Goal: Check status: Check status

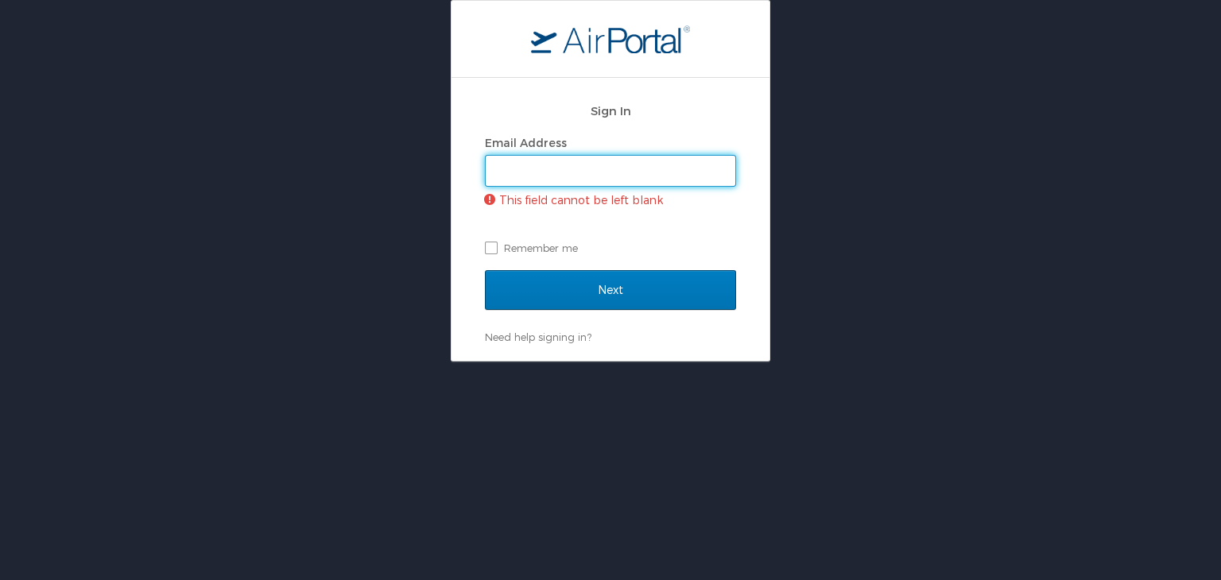
click at [543, 179] on input "Email Address" at bounding box center [611, 171] width 250 height 30
type input "mashunyui.shimrang@cbtravel.com"
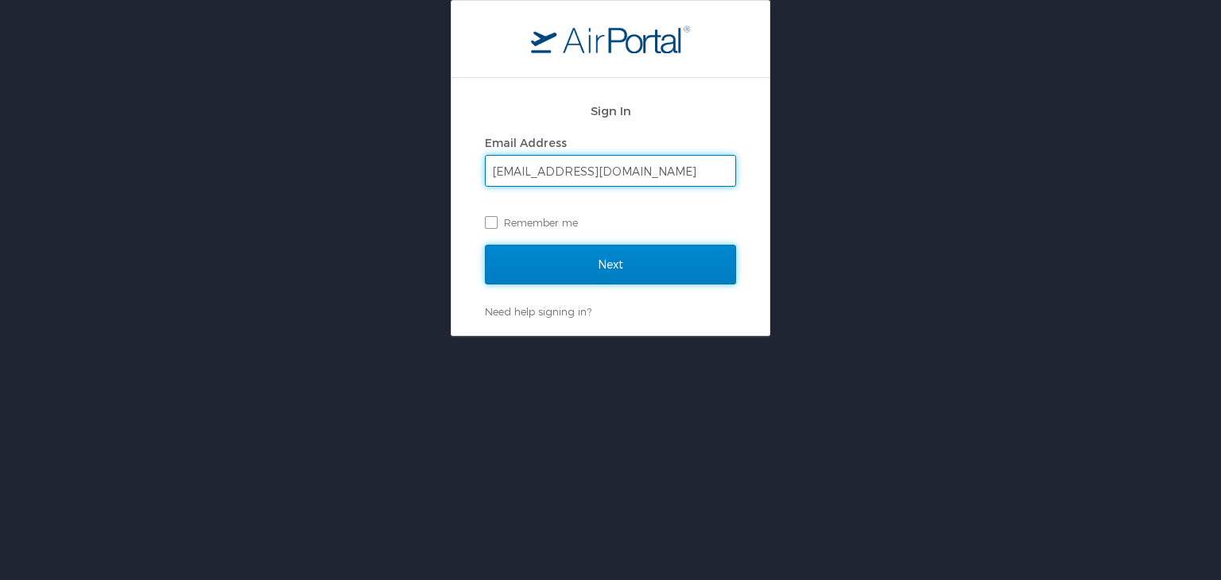
click at [579, 266] on input "Next" at bounding box center [610, 265] width 251 height 40
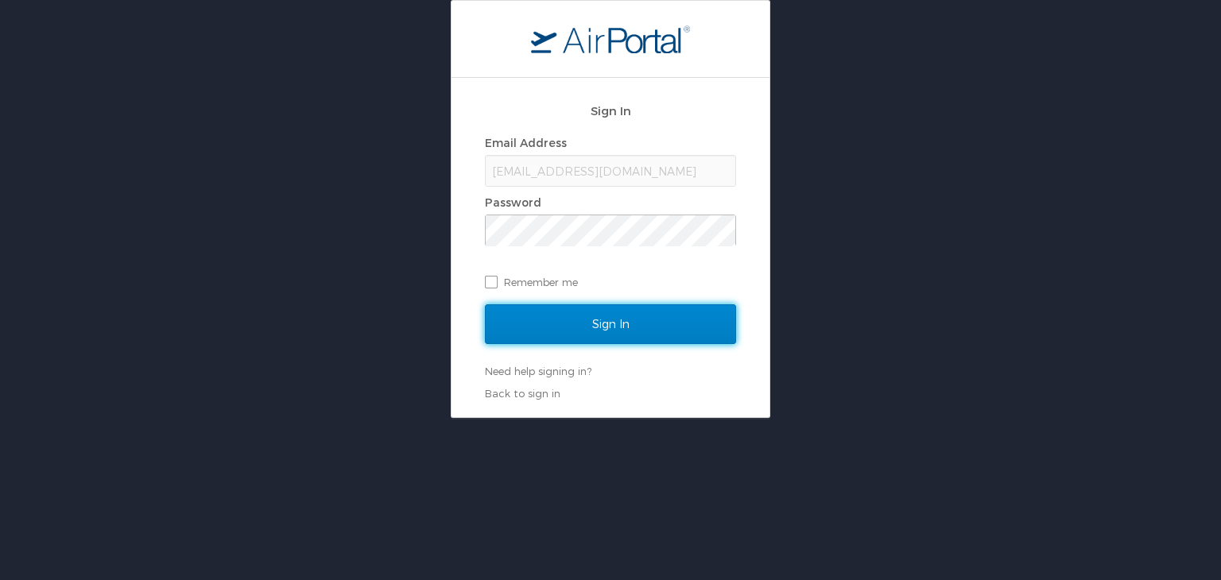
click at [568, 321] on input "Sign In" at bounding box center [610, 325] width 251 height 40
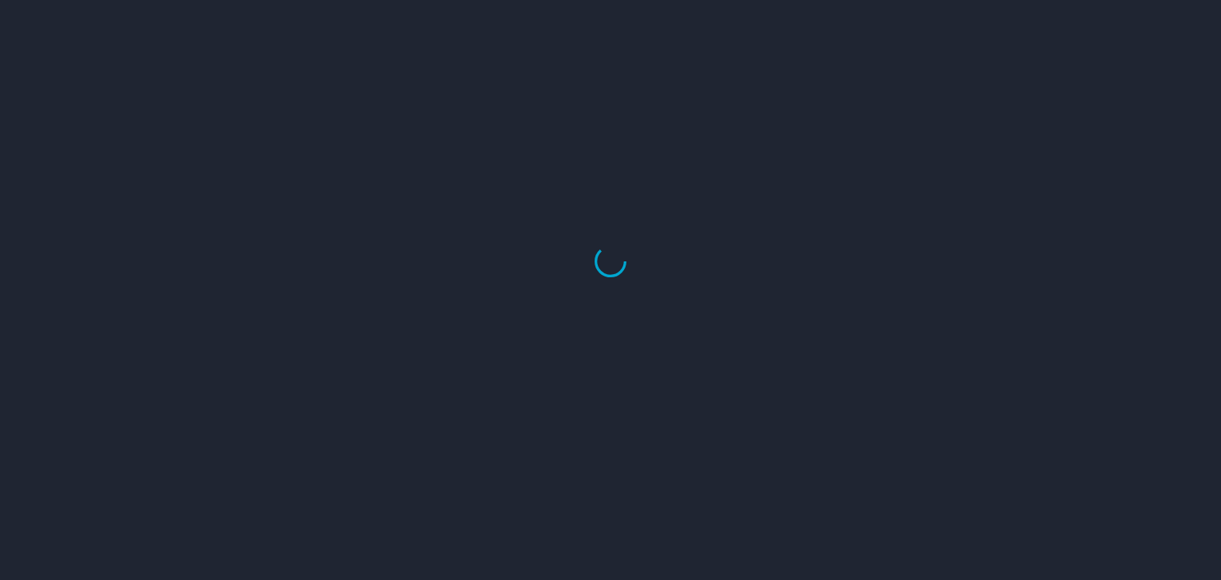
select select "US"
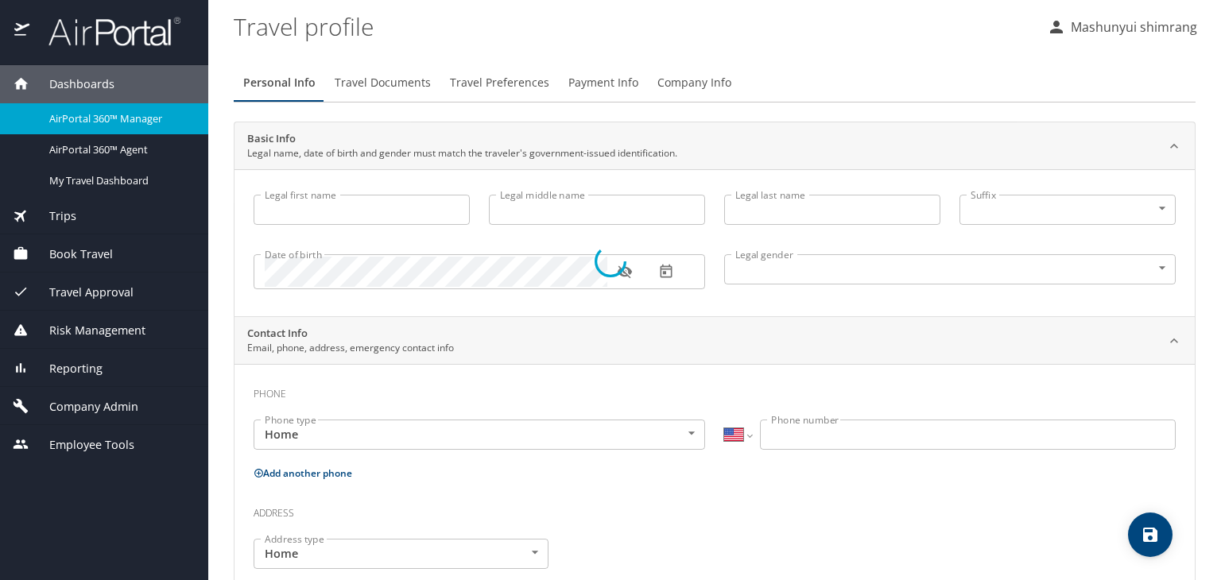
type input "Mashunyui"
type input "shimrang"
type input "Male"
select select "IN"
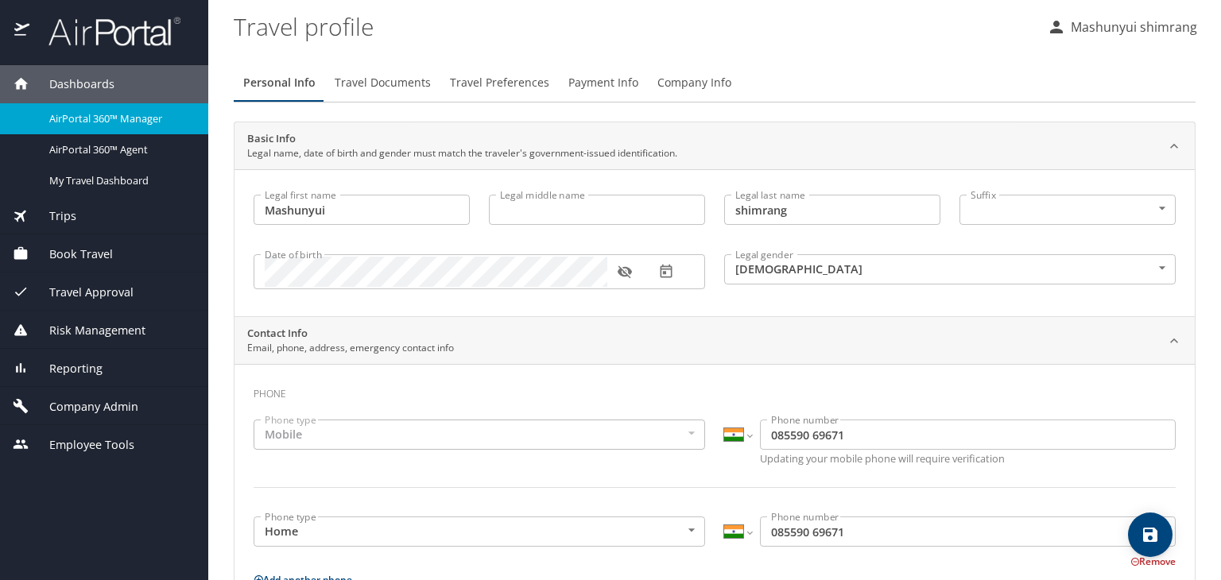
click at [99, 41] on img at bounding box center [105, 31] width 149 height 31
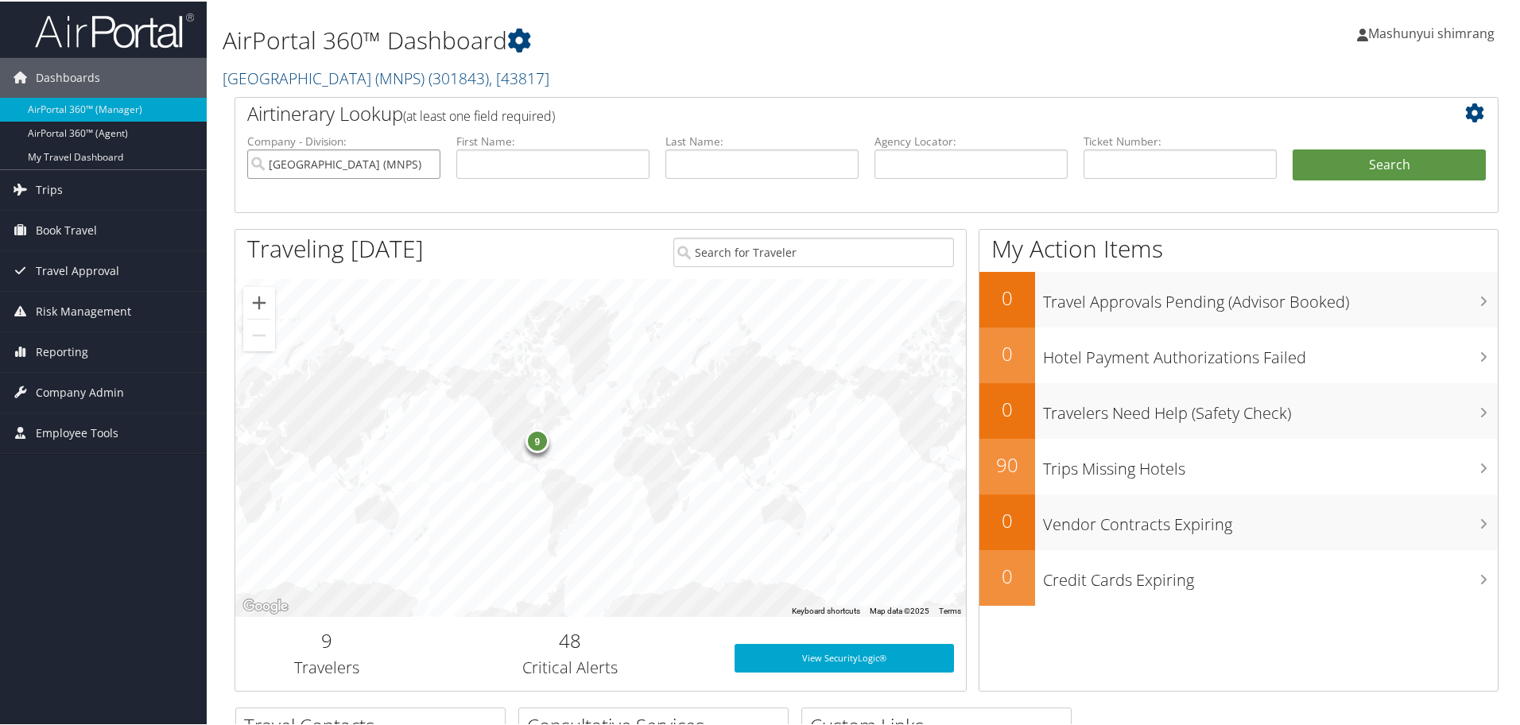
drag, startPoint x: 425, startPoint y: 161, endPoint x: 449, endPoint y: 165, distance: 24.9
click at [425, 161] on input "Metropolitan Nashville Public Schools (MNPS)" at bounding box center [343, 162] width 193 height 29
click at [905, 165] on input "text" at bounding box center [971, 162] width 193 height 29
paste input "DKWLFT"
type input "DKWLFT"
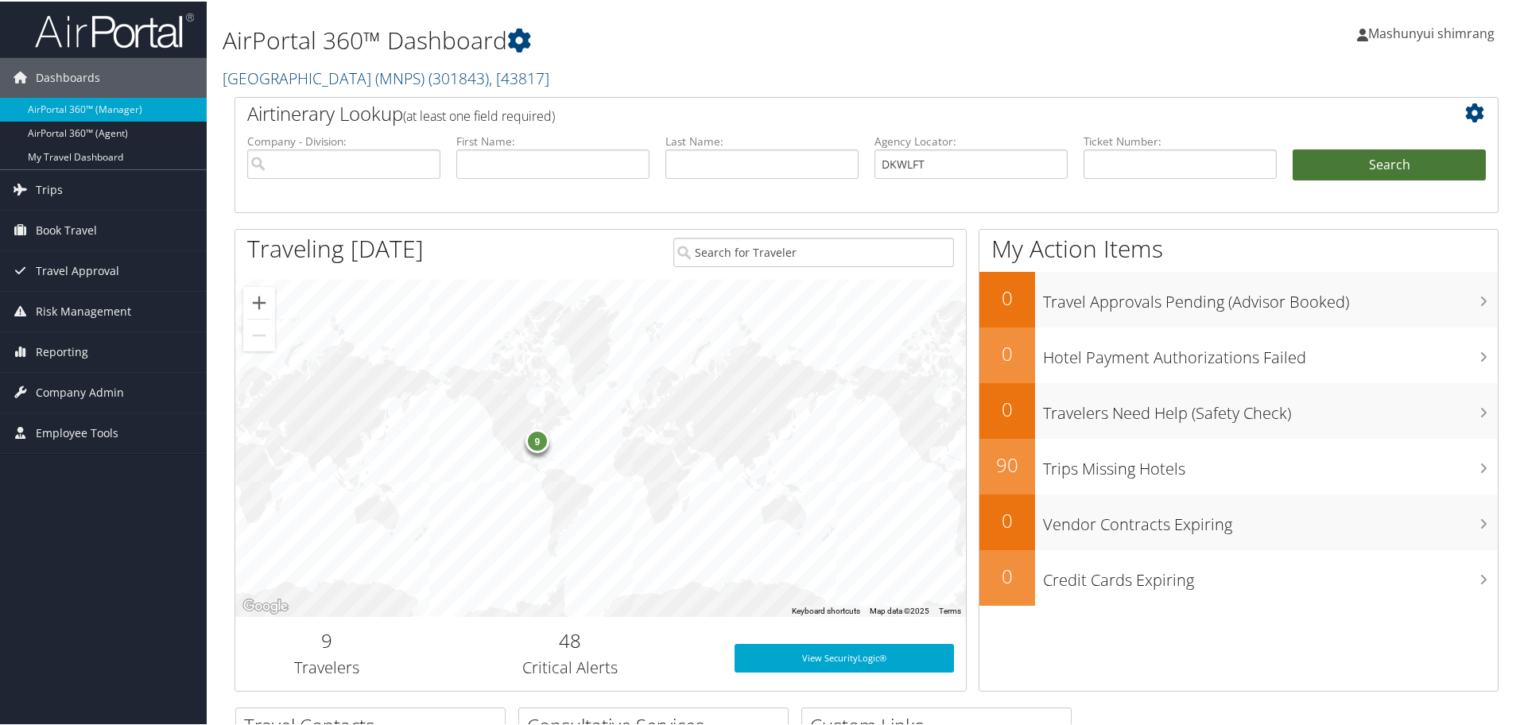
click at [1378, 165] on button "Search" at bounding box center [1389, 164] width 193 height 32
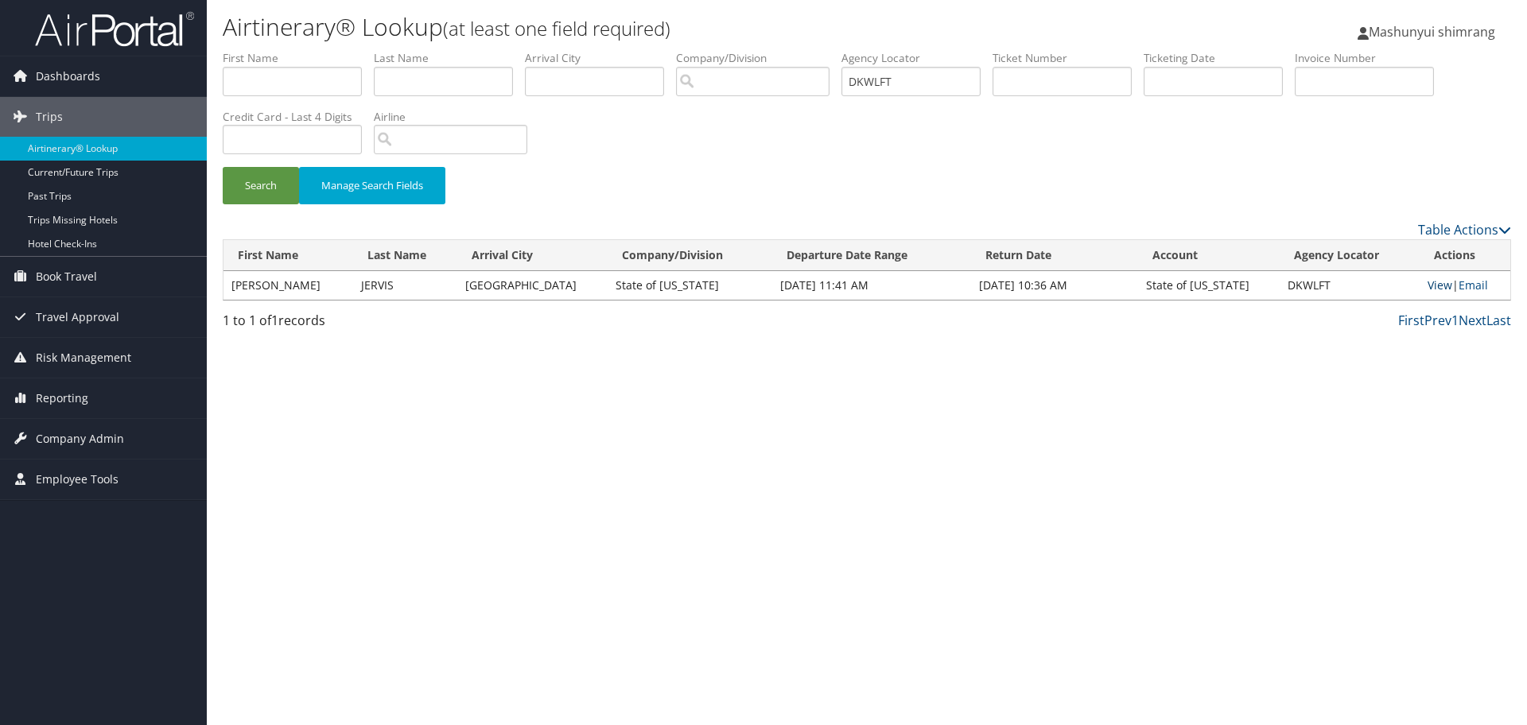
click at [1441, 284] on link "View" at bounding box center [1439, 284] width 25 height 15
drag, startPoint x: 828, startPoint y: 76, endPoint x: 813, endPoint y: 80, distance: 15.4
click at [813, 50] on ul "First Name Last Name Departure City Arrival City Company/Division Airport/City …" at bounding box center [867, 50] width 1288 height 0
paste input "Q9ZC9"
type input "DQ9ZC9"
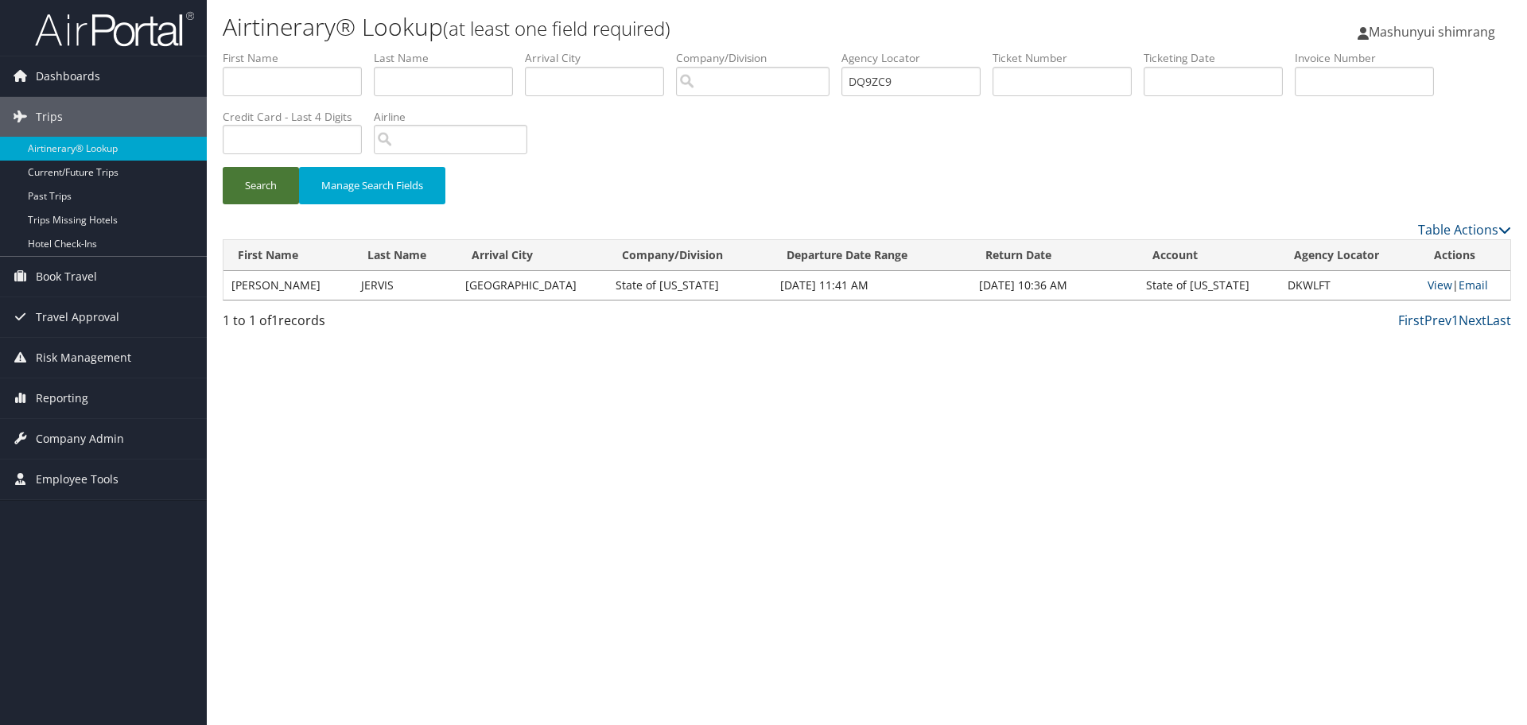
click at [270, 177] on button "Search" at bounding box center [261, 185] width 76 height 37
click at [1435, 283] on link "View" at bounding box center [1442, 284] width 25 height 15
drag, startPoint x: 925, startPoint y: 87, endPoint x: 801, endPoint y: 84, distance: 124.1
click at [801, 50] on ul "First Name Last Name Departure City Arrival City Company/Division Airport/City …" at bounding box center [867, 50] width 1288 height 0
paste input "KWLFT"
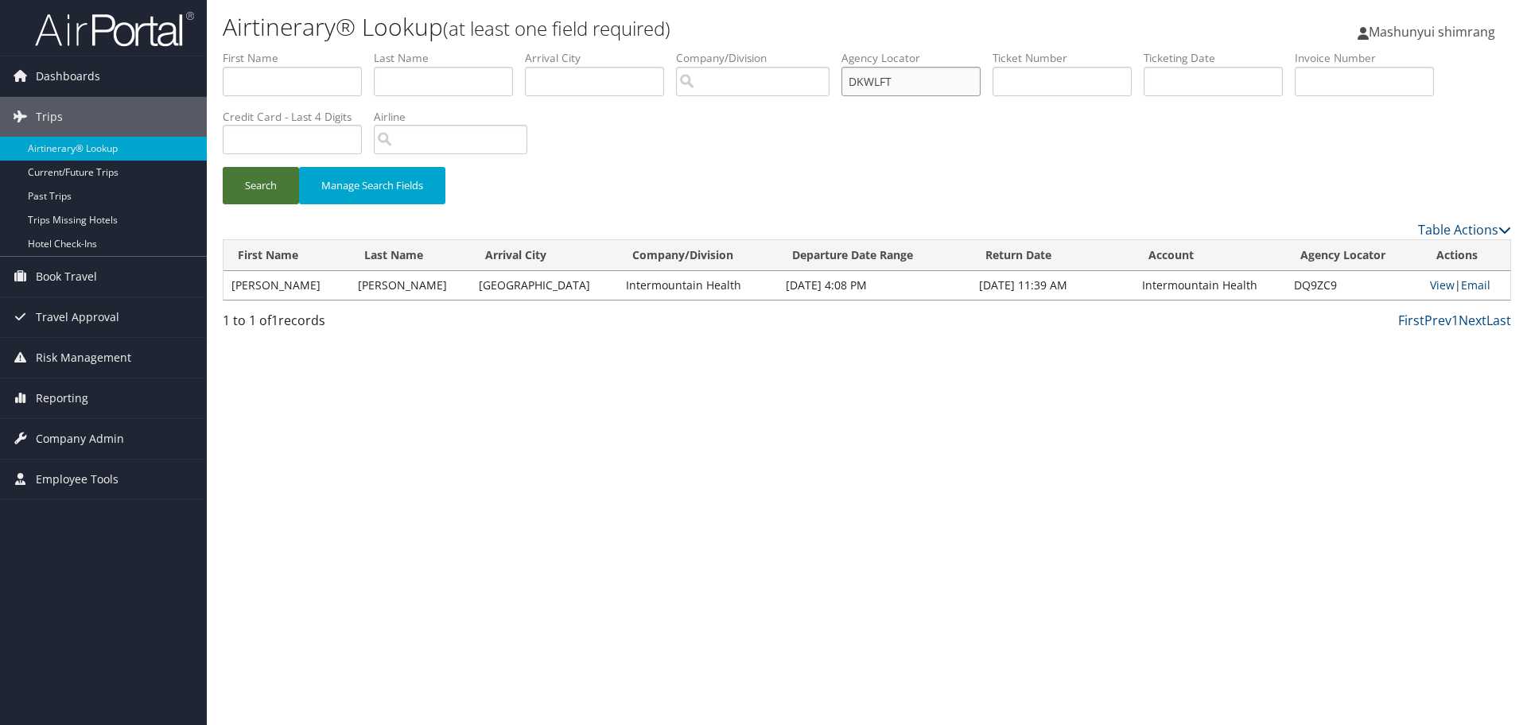
type input "DKWLFT"
click at [254, 195] on button "Search" at bounding box center [261, 185] width 76 height 37
click at [1442, 287] on link "View" at bounding box center [1439, 284] width 25 height 15
drag, startPoint x: 933, startPoint y: 77, endPoint x: 749, endPoint y: 103, distance: 186.3
click at [749, 50] on ul "First Name Last Name Departure City Arrival City Company/Division Airport/City …" at bounding box center [867, 50] width 1288 height 0
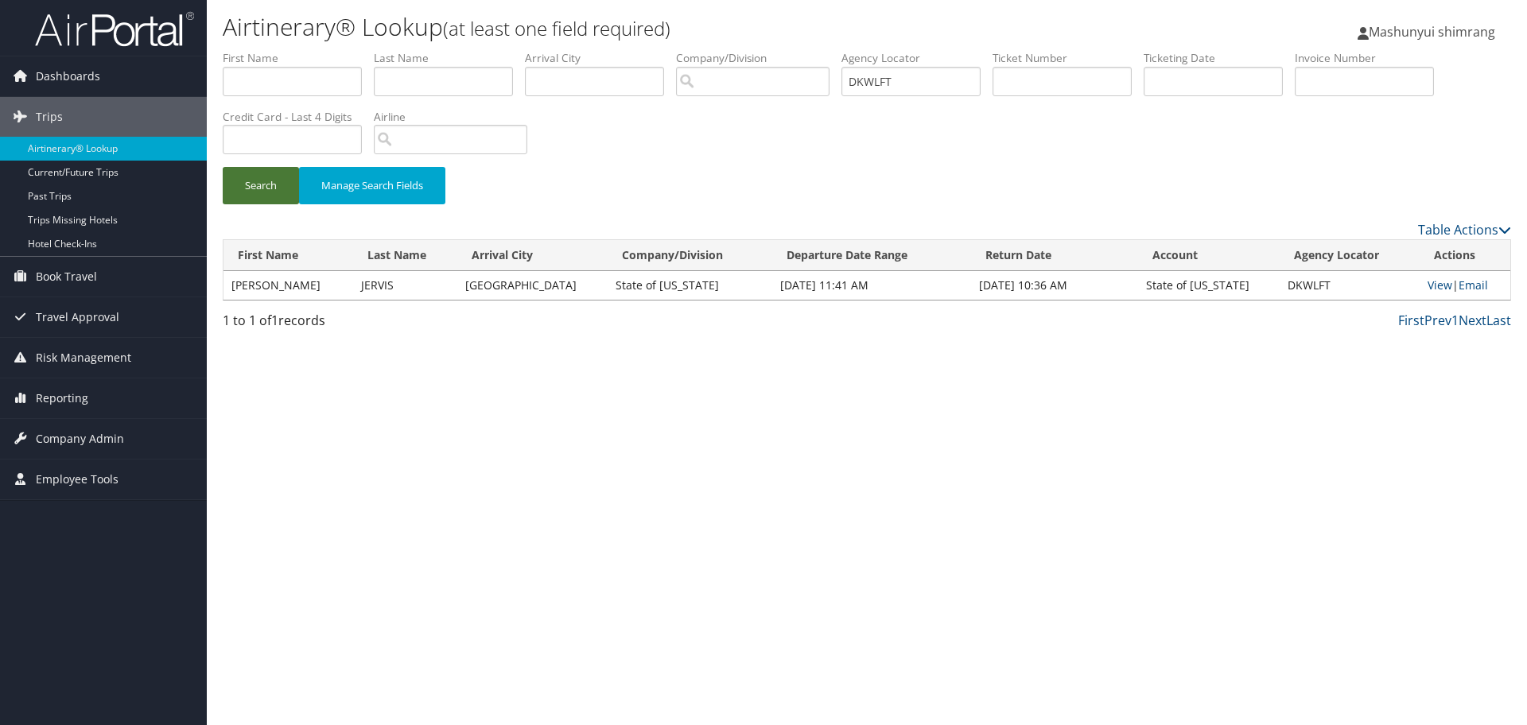
click at [258, 190] on button "Search" at bounding box center [261, 185] width 76 height 37
click at [1431, 290] on link "View" at bounding box center [1439, 284] width 25 height 15
click at [1430, 286] on link "View" at bounding box center [1439, 284] width 25 height 15
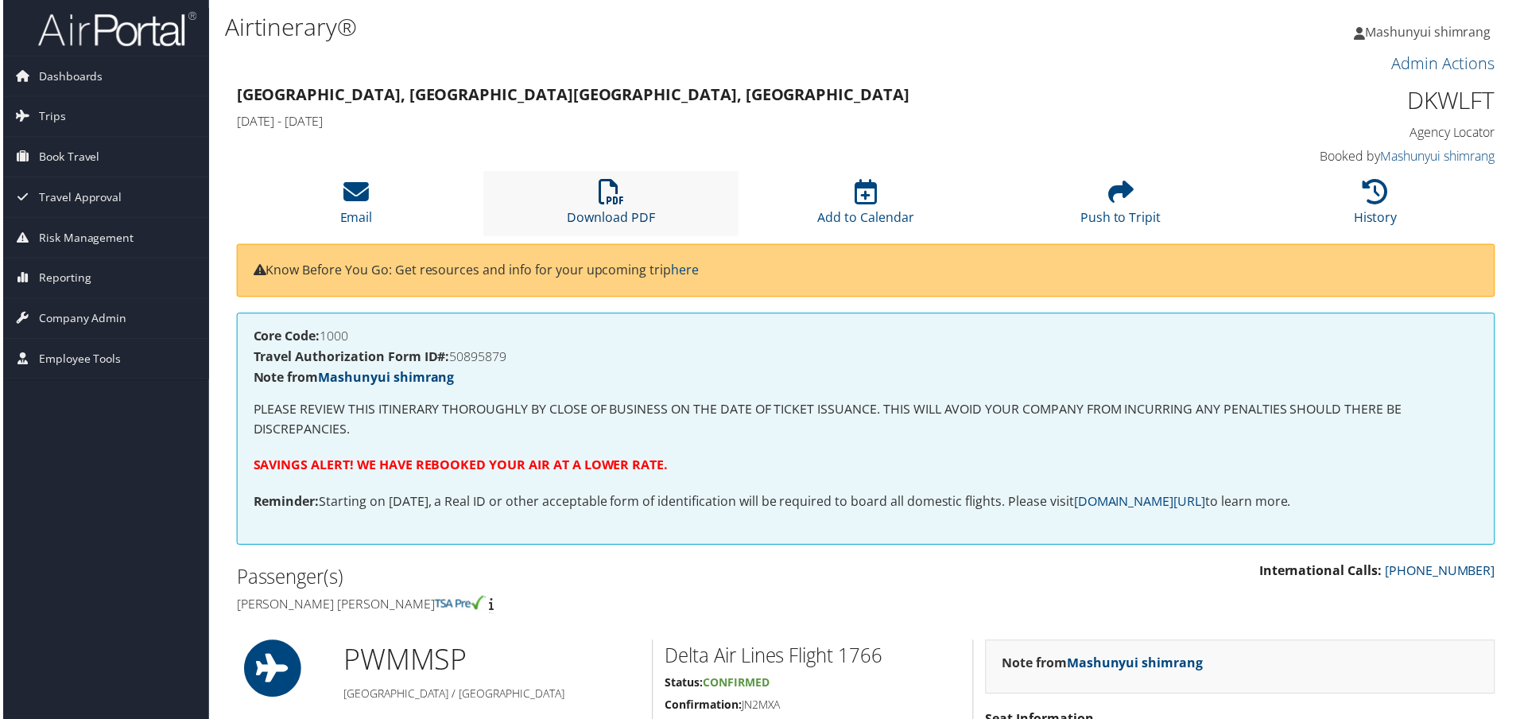
click at [639, 213] on link "Download PDF" at bounding box center [611, 207] width 88 height 38
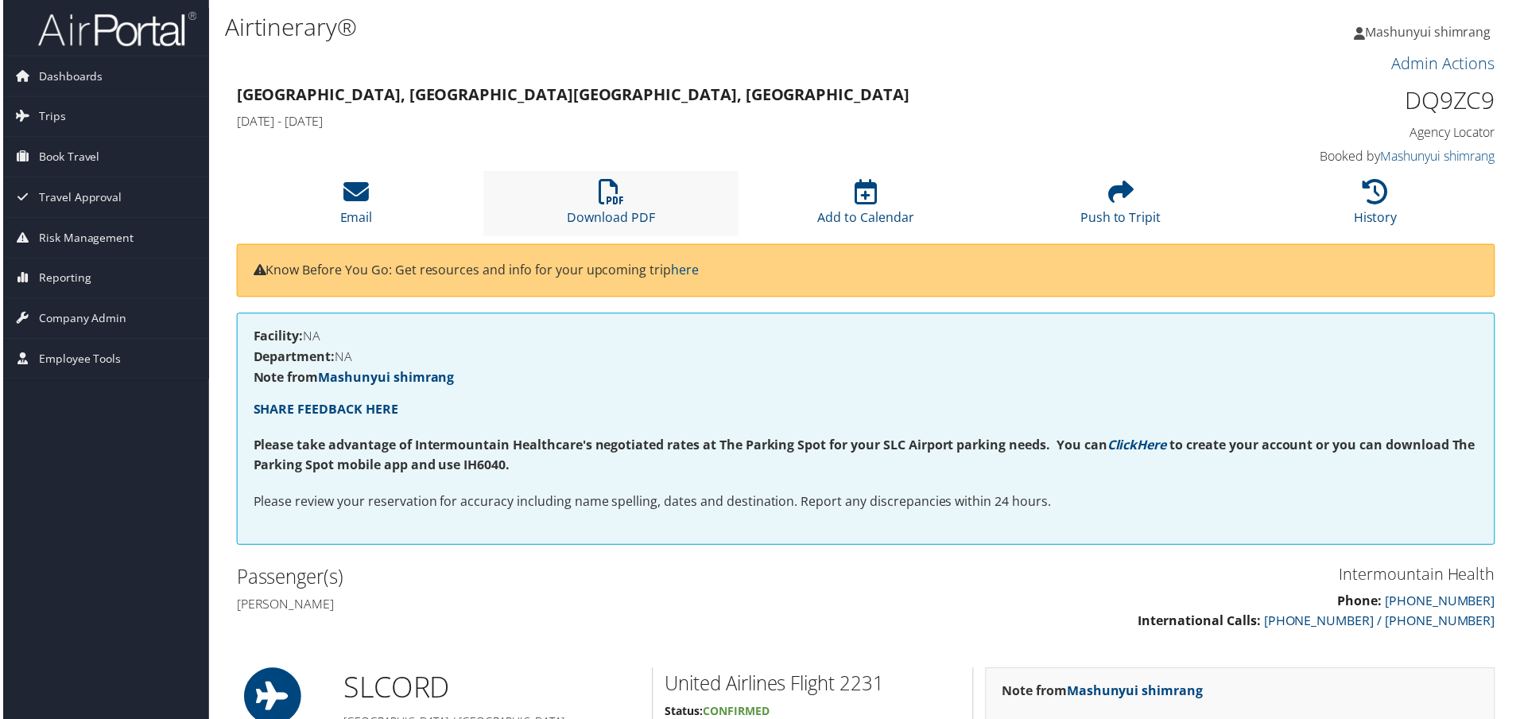
click at [661, 188] on li "Download PDF" at bounding box center [611, 204] width 256 height 64
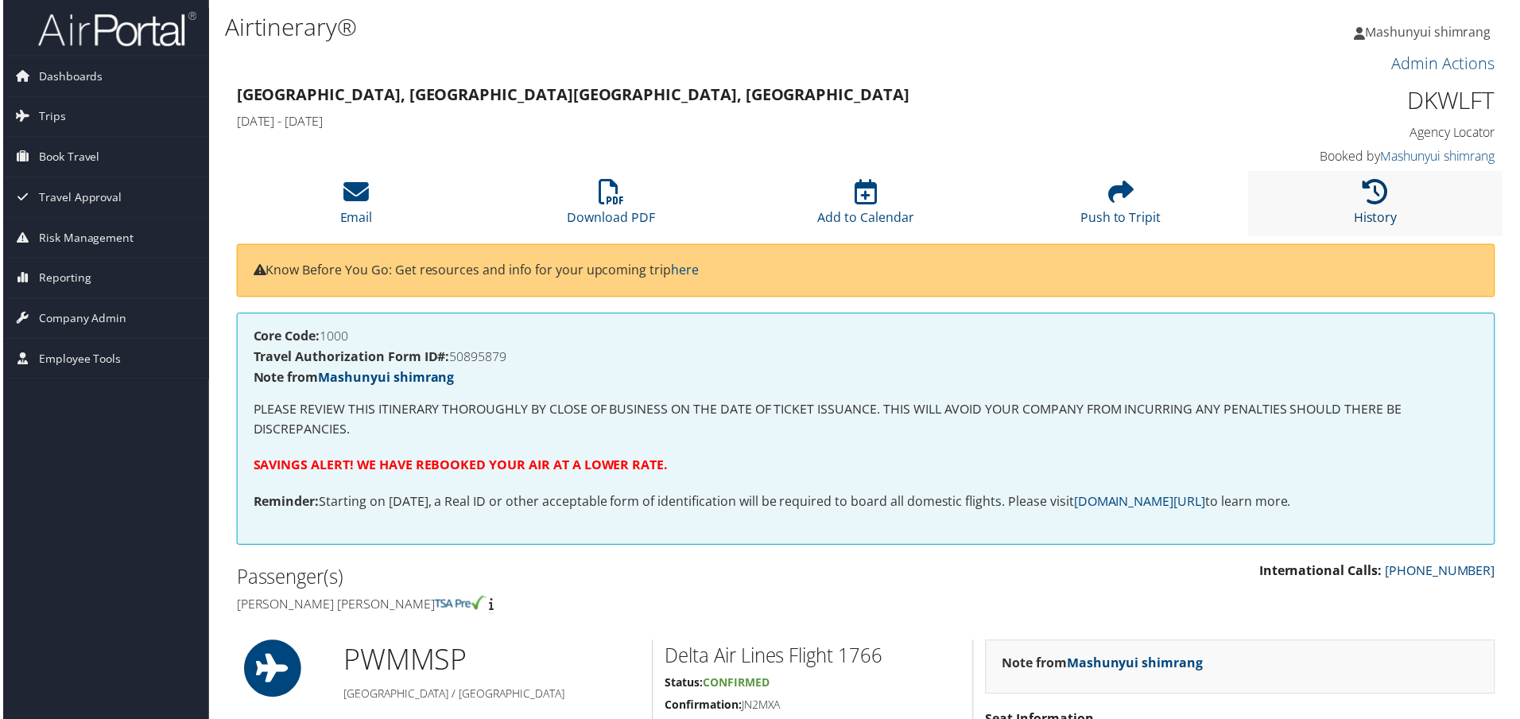
click at [1366, 190] on icon at bounding box center [1378, 192] width 25 height 25
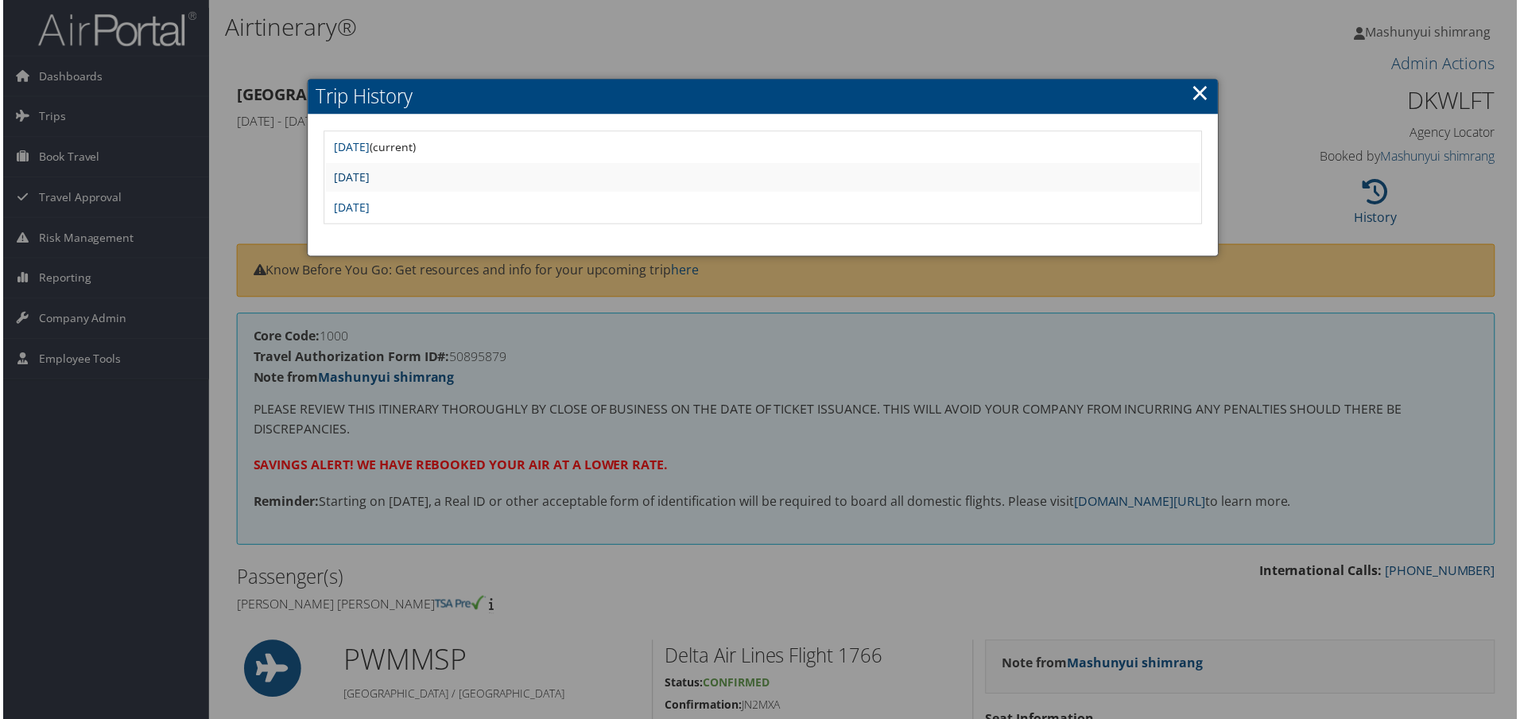
click at [368, 177] on link "[DATE]" at bounding box center [350, 177] width 36 height 15
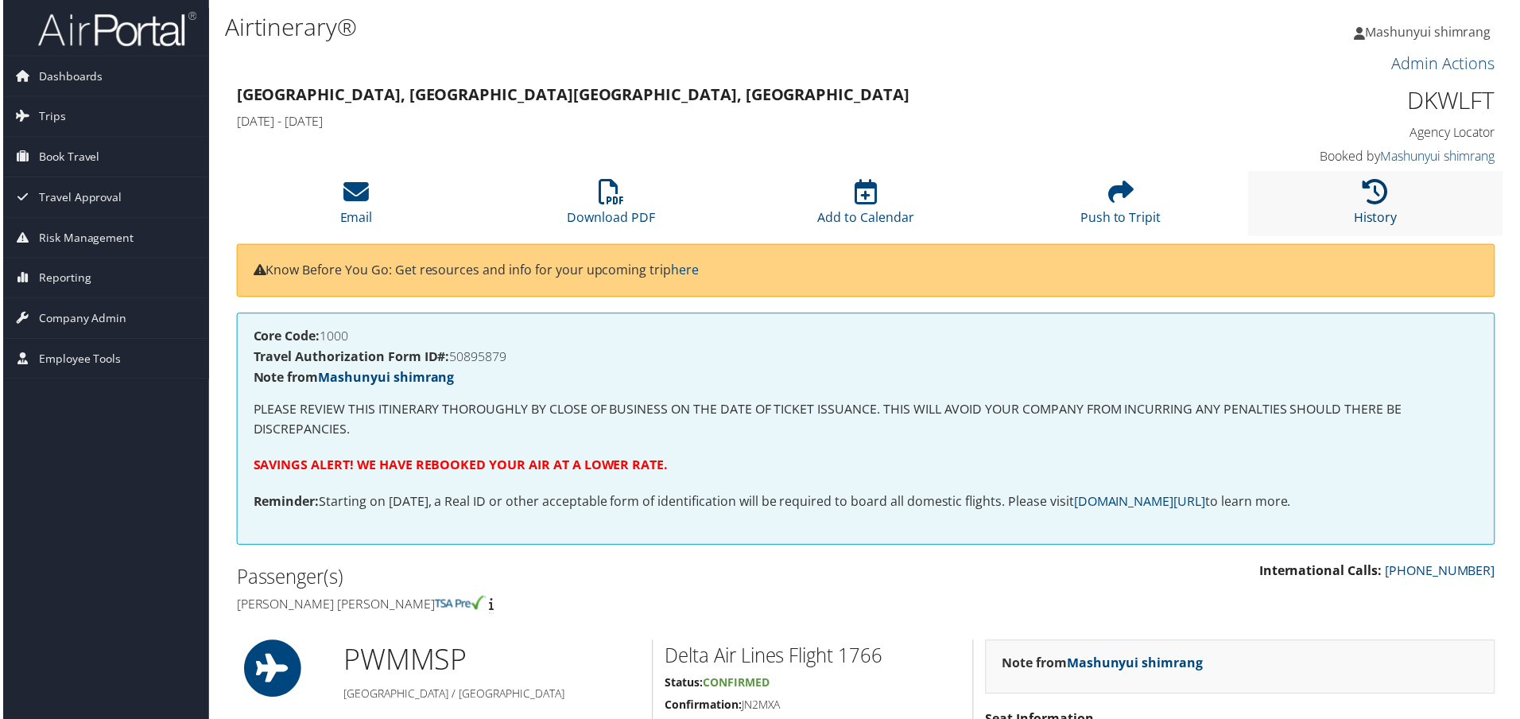
click at [1357, 213] on link "History" at bounding box center [1379, 207] width 44 height 38
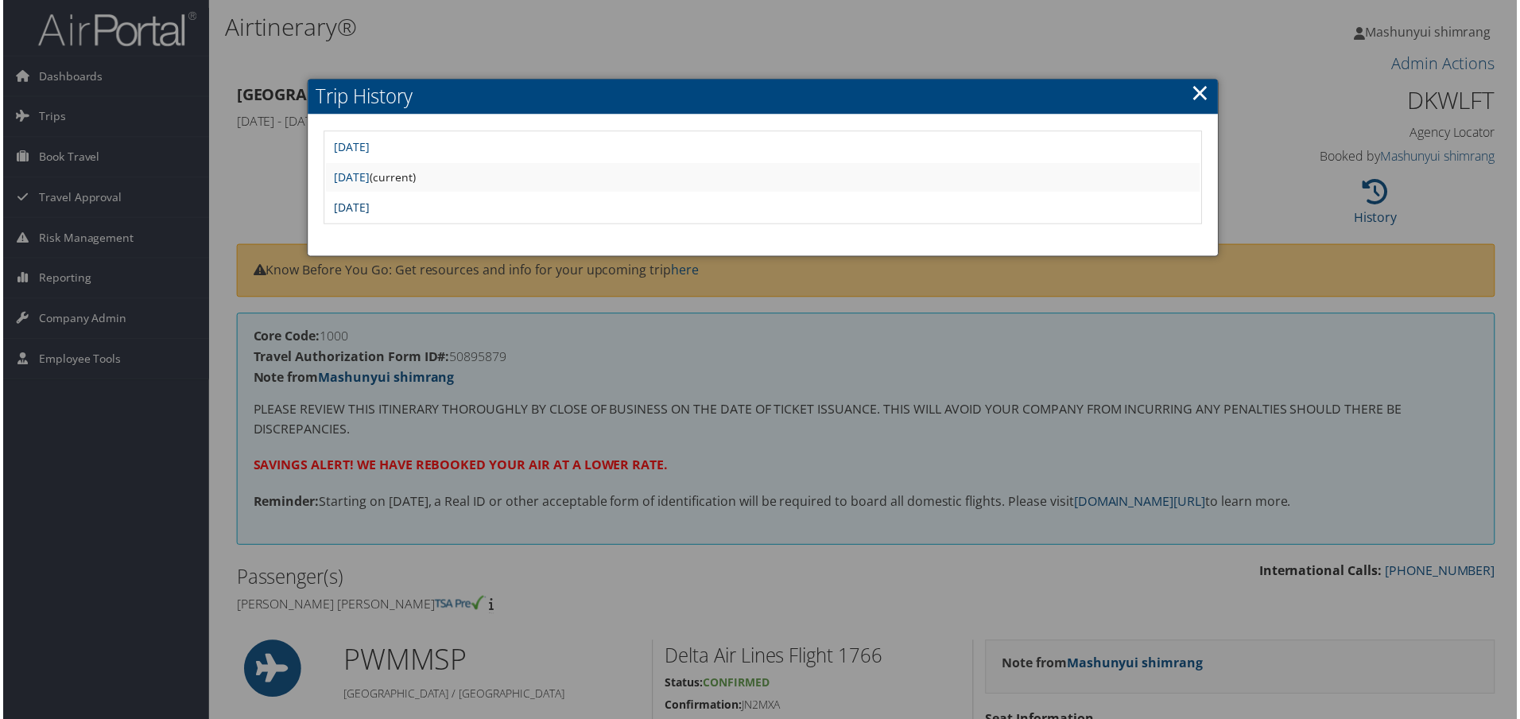
click at [368, 204] on link "[DATE]" at bounding box center [350, 207] width 36 height 15
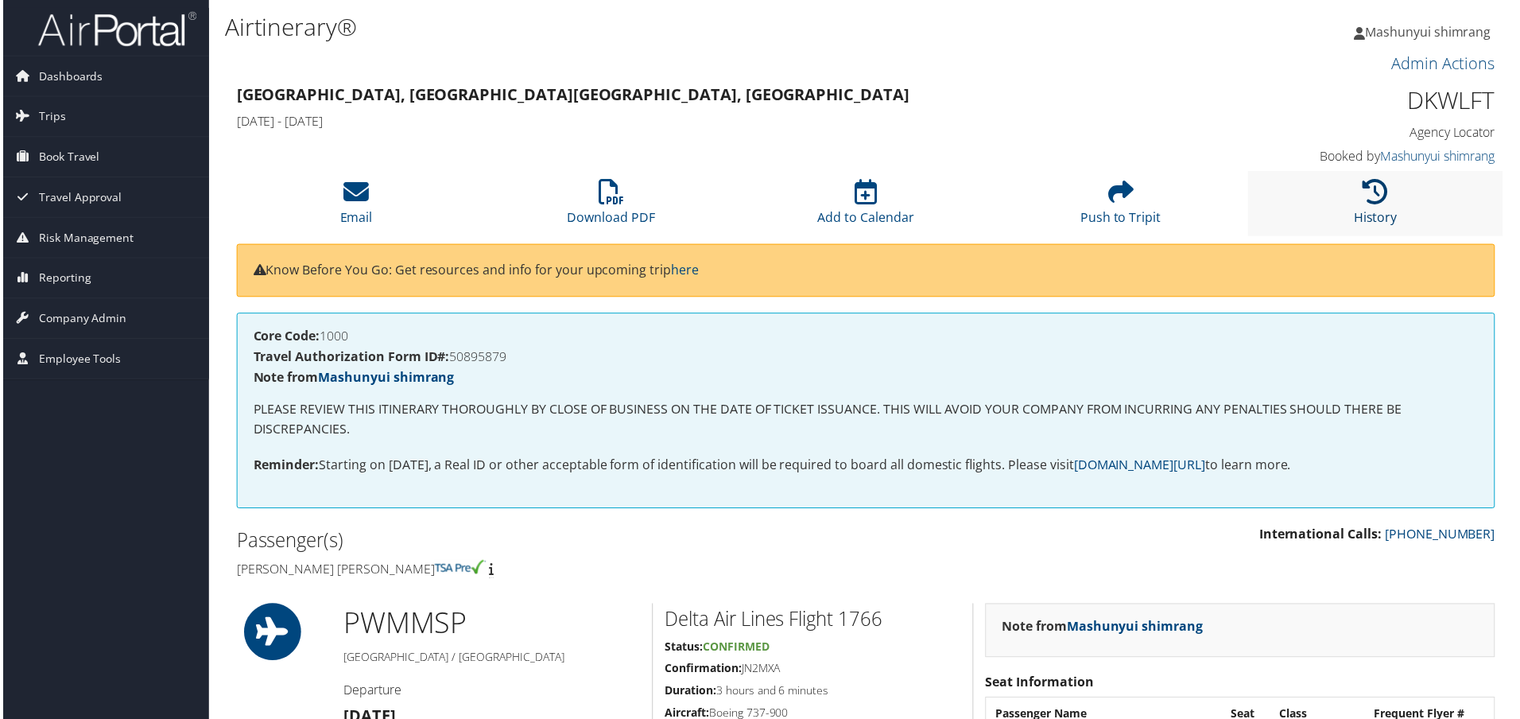
click at [1371, 208] on link "History" at bounding box center [1379, 207] width 44 height 38
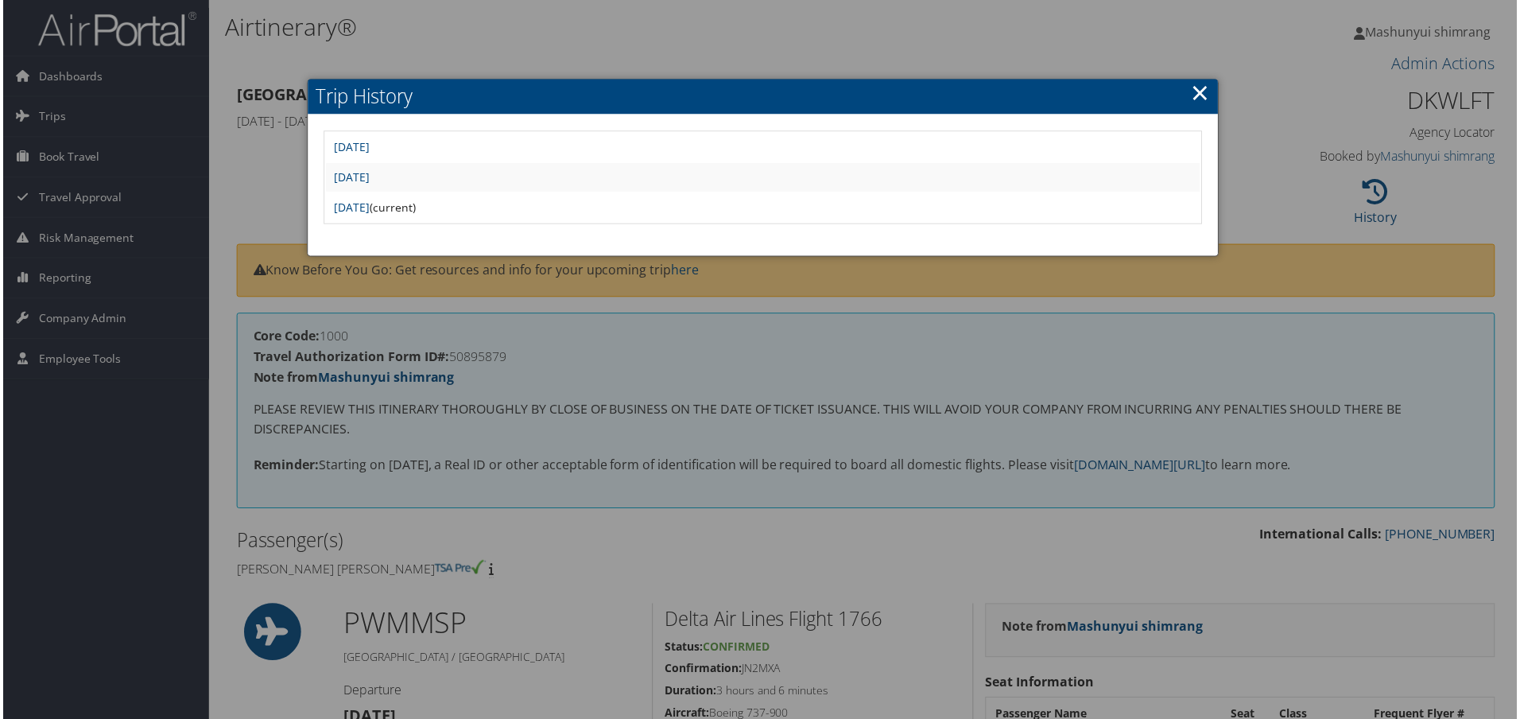
click at [1201, 92] on link "×" at bounding box center [1202, 93] width 18 height 32
